Goal: Transaction & Acquisition: Book appointment/travel/reservation

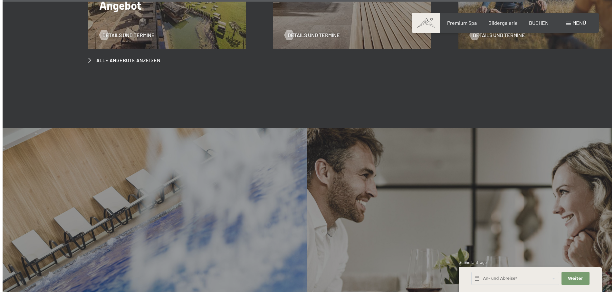
scroll to position [3307, 0]
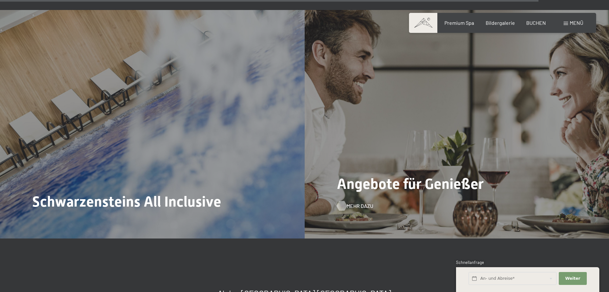
click at [358, 202] on span "Mehr dazu" at bounding box center [360, 205] width 27 height 7
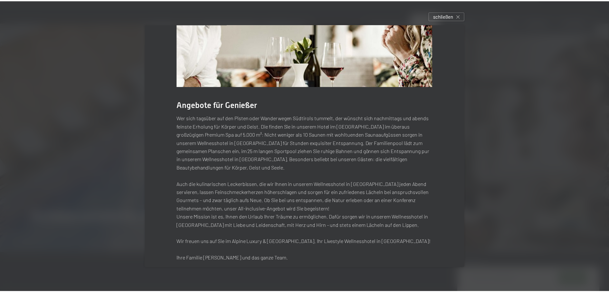
scroll to position [63, 0]
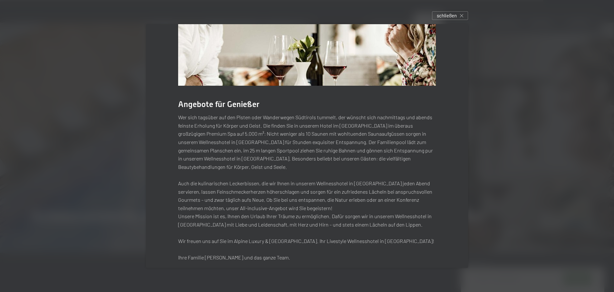
click at [520, 118] on div at bounding box center [307, 146] width 614 height 292
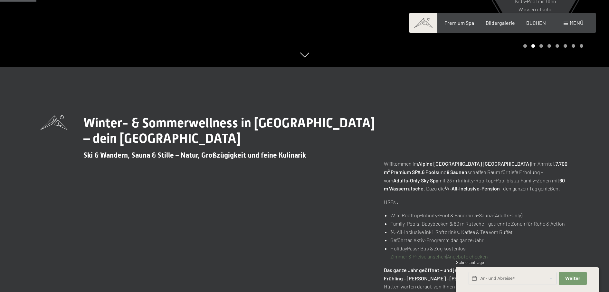
scroll to position [0, 0]
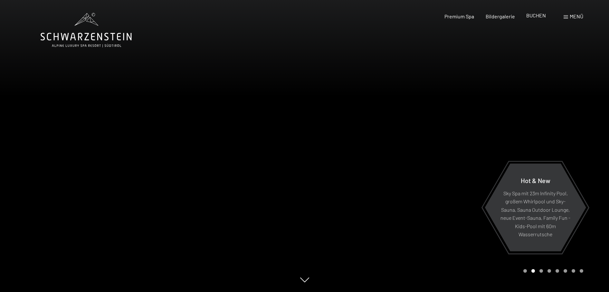
click at [535, 19] on div "BUCHEN" at bounding box center [536, 15] width 20 height 7
click at [536, 13] on div "Buchen Anfragen Premium Spa Bildergalerie BUCHEN Menü DE IT EN Gutschein Bilder…" at bounding box center [502, 16] width 161 height 7
click at [540, 13] on span "BUCHEN" at bounding box center [536, 15] width 20 height 6
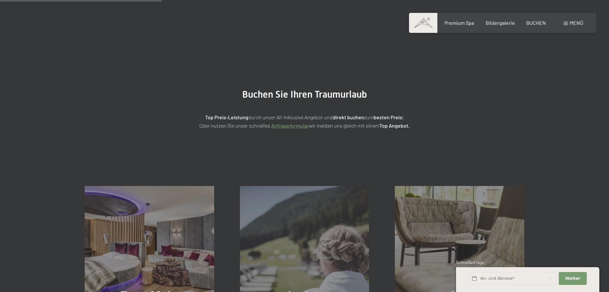
scroll to position [118, 0]
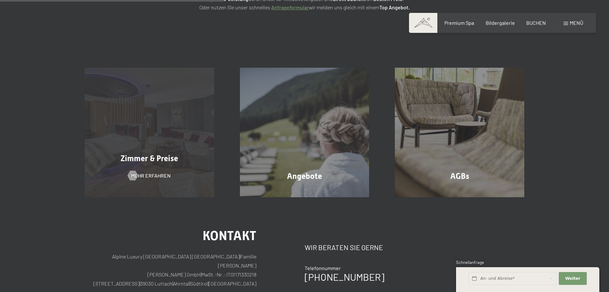
click at [181, 140] on div "Zimmer & Preise Mehr erfahren" at bounding box center [149, 132] width 155 height 129
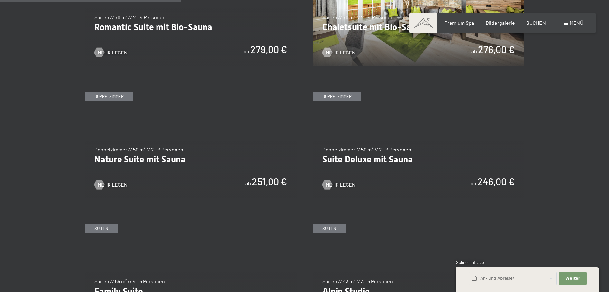
scroll to position [590, 0]
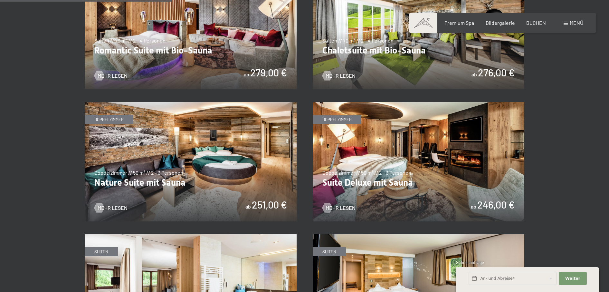
click at [176, 184] on img at bounding box center [191, 161] width 212 height 119
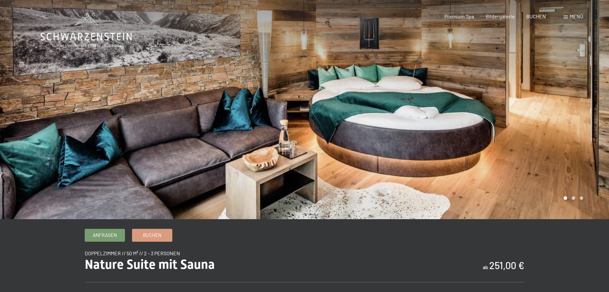
click at [497, 128] on div at bounding box center [457, 109] width 305 height 219
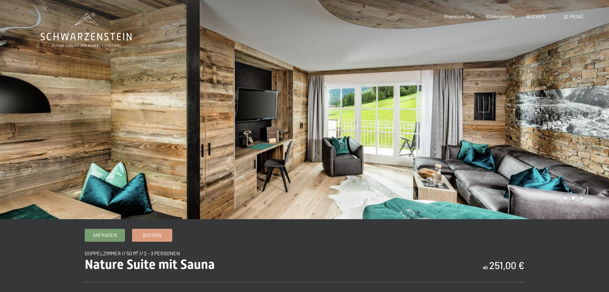
click at [497, 128] on div at bounding box center [457, 109] width 305 height 219
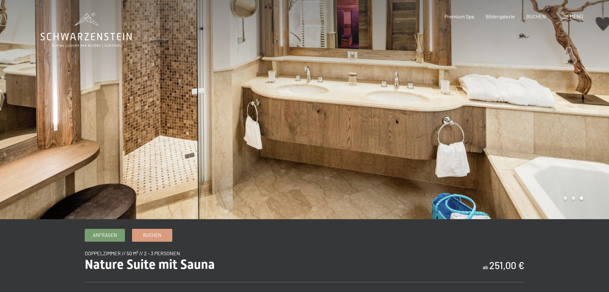
click at [497, 128] on div at bounding box center [457, 109] width 305 height 219
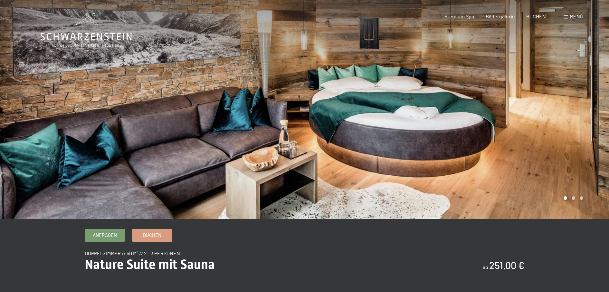
click at [497, 128] on div at bounding box center [457, 109] width 305 height 219
